Goal: Find contact information

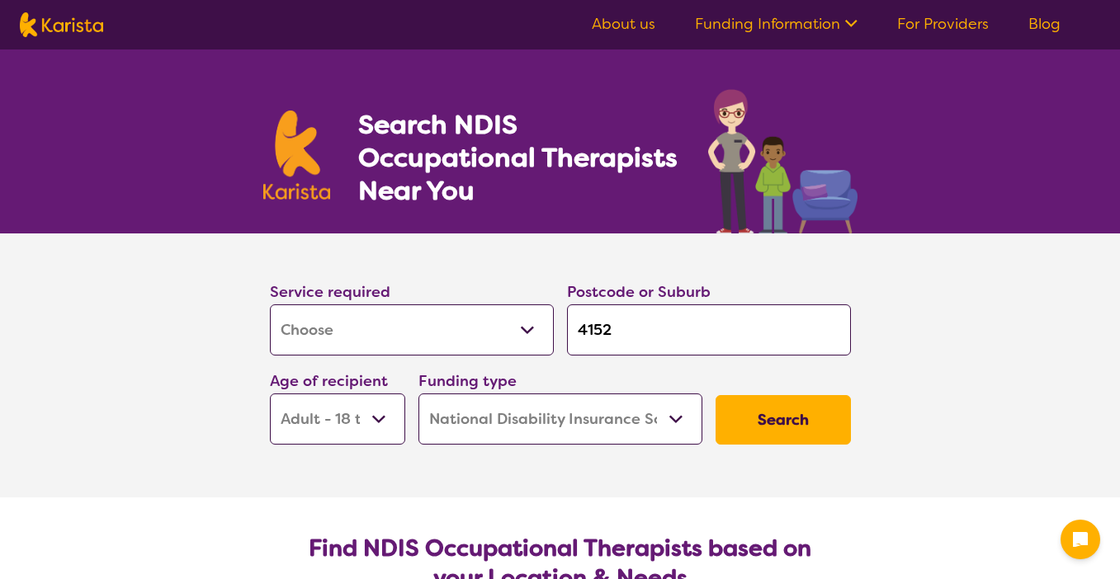
select select "[MEDICAL_DATA]"
select select "AD"
select select "NDIS"
select select "[MEDICAL_DATA]"
select select "AD"
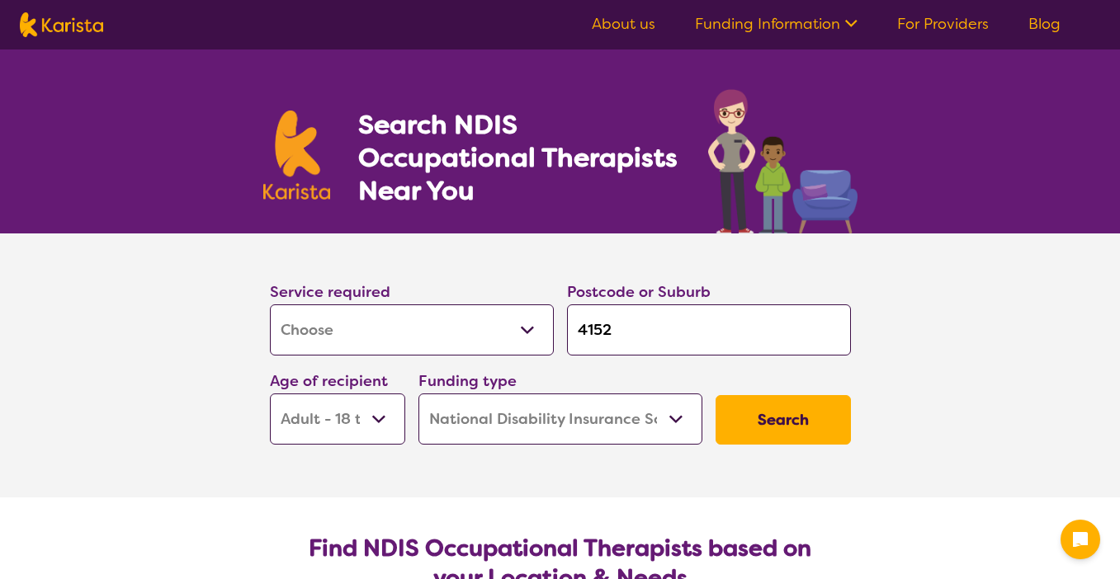
select select "NDIS"
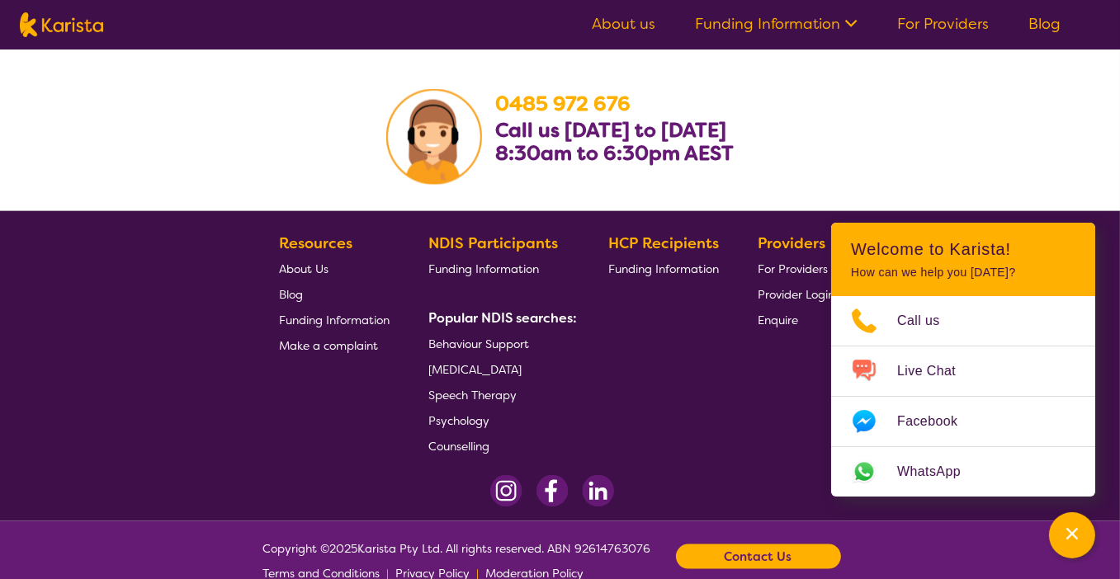
scroll to position [2777, 0]
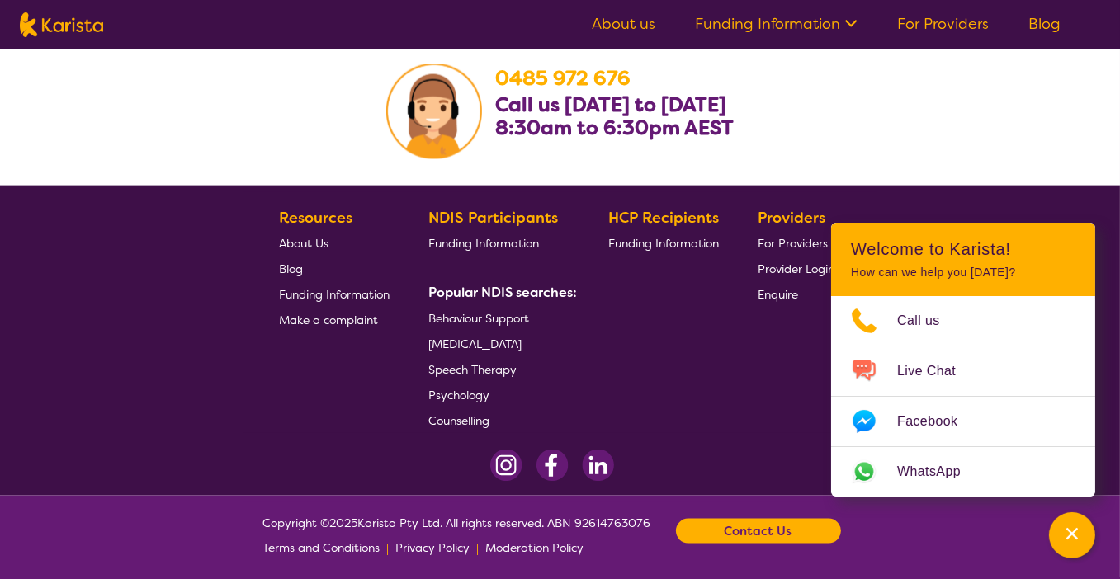
click at [749, 529] on b "Contact Us" at bounding box center [759, 531] width 68 height 25
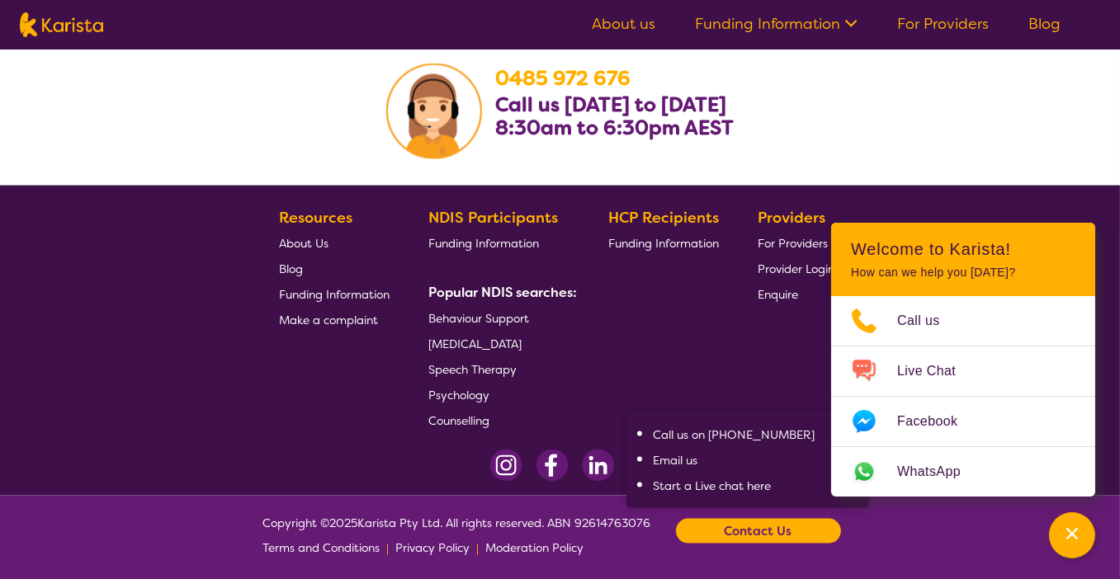
click at [649, 550] on div "Terms and Conditions | Privacy Policy | Moderation Policy" at bounding box center [457, 548] width 388 height 25
click at [275, 450] on div at bounding box center [556, 470] width 1098 height 40
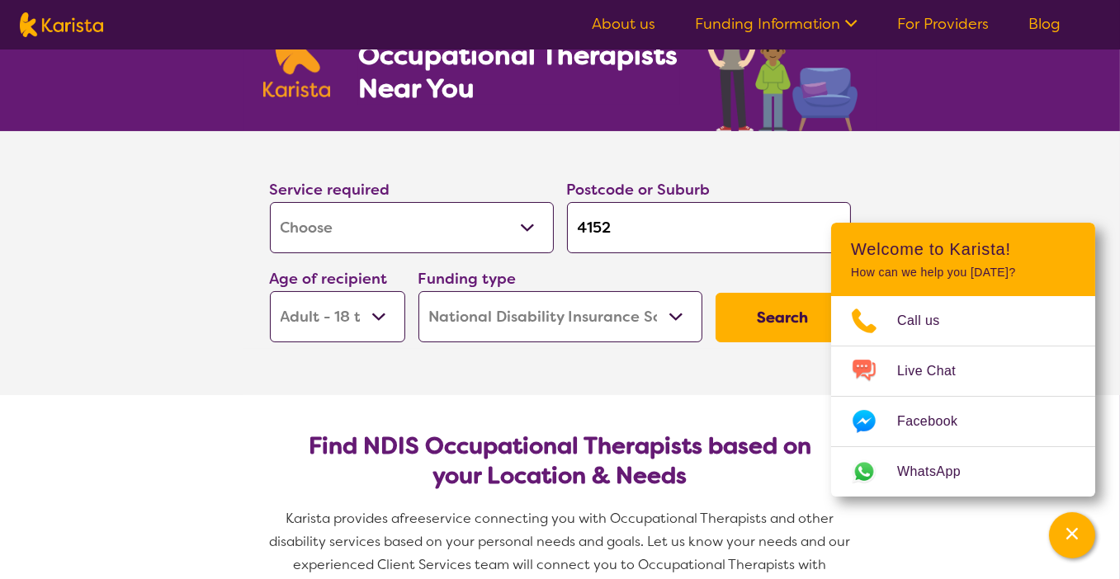
scroll to position [0, 0]
